Goal: Contribute content: Add original content to the website for others to see

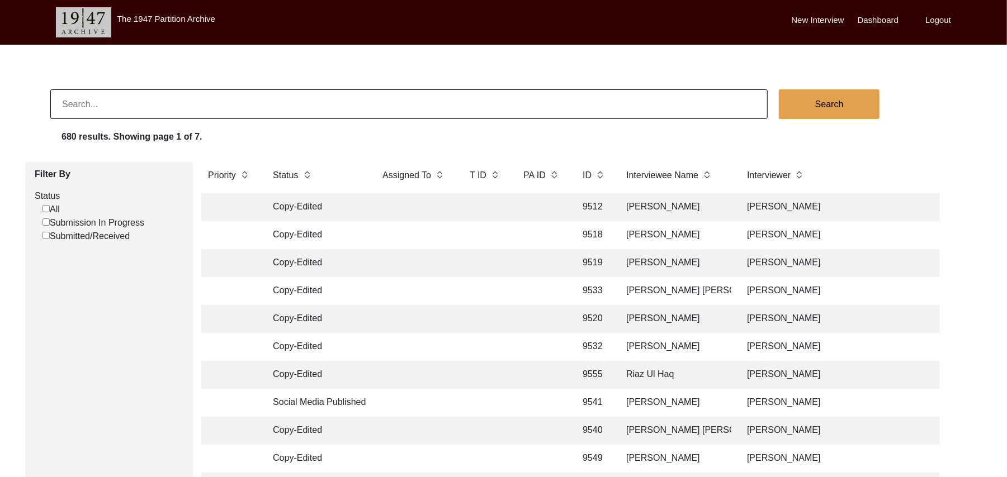
click at [45, 222] on input "Submission In Progress" at bounding box center [45, 222] width 7 height 7
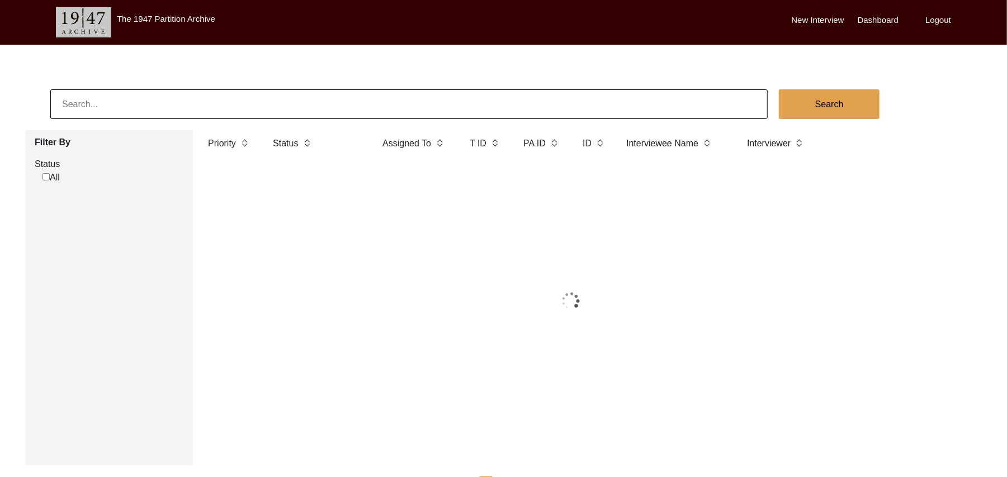
checkbox input "false"
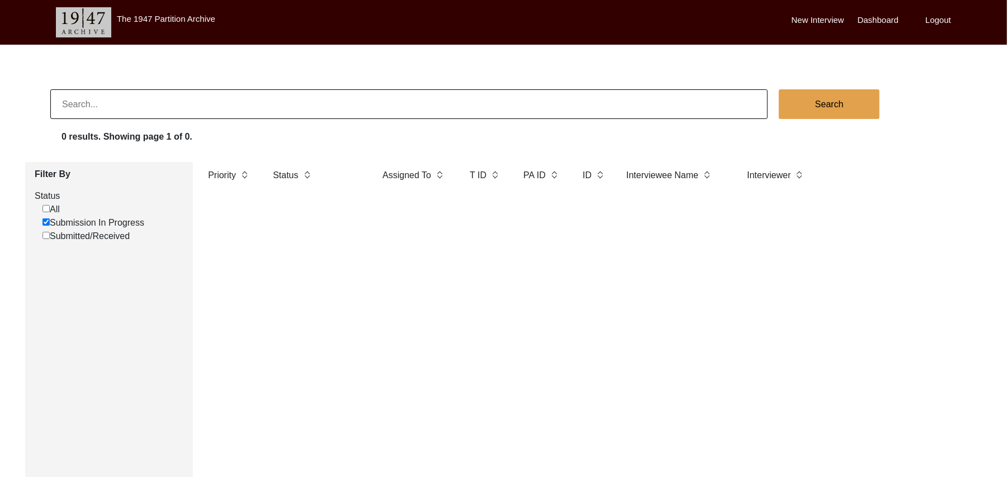
click at [800, 16] on label "New Interview" at bounding box center [817, 20] width 53 height 13
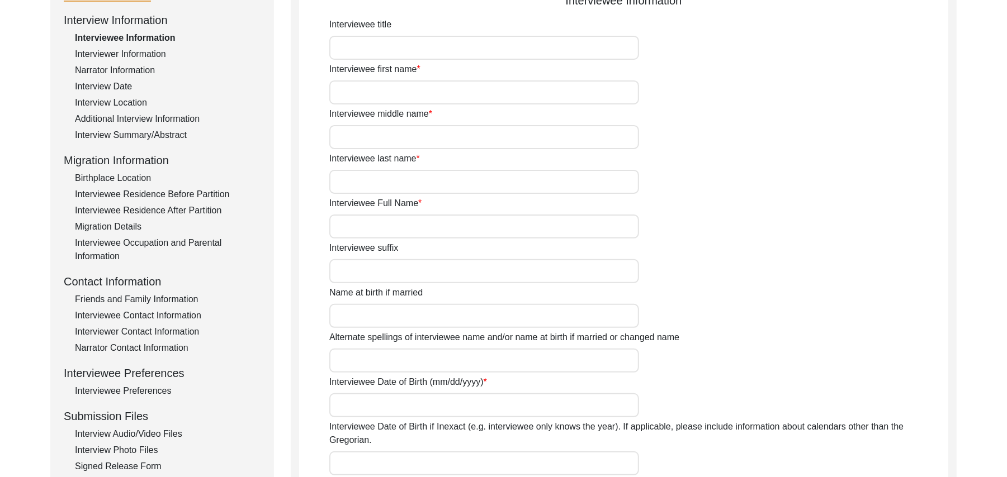
scroll to position [159, 0]
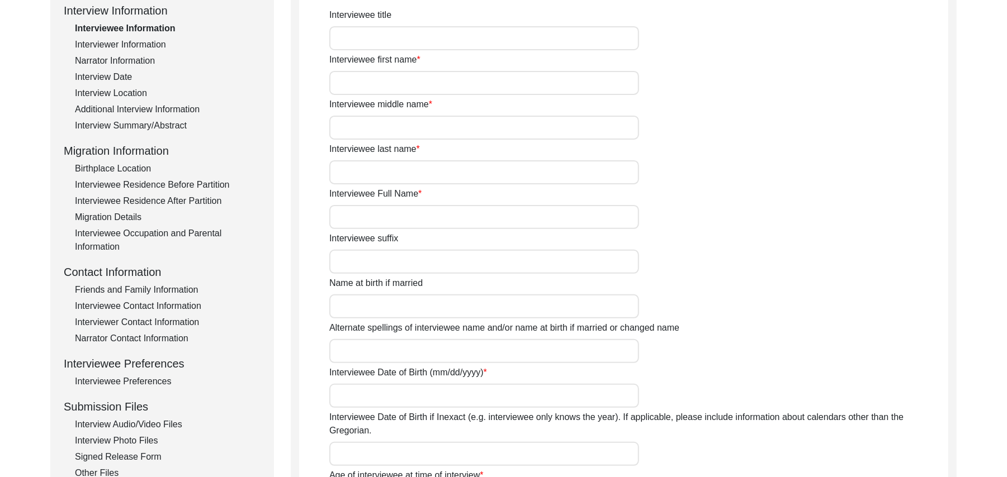
click at [168, 421] on div "Interview Audio/Video Files" at bounding box center [168, 424] width 186 height 13
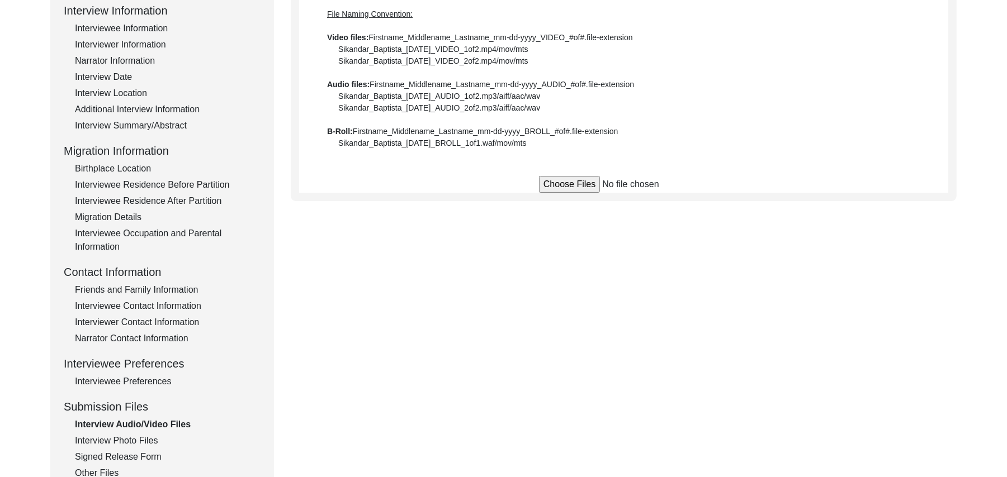
click at [578, 182] on input "file" at bounding box center [623, 184] width 169 height 17
click at [567, 182] on input "file" at bounding box center [623, 184] width 169 height 17
type input "C:\fakepath\Muhammad_Saleem_[DATE]_VIDEO_1of4.MTS"
